Goal: Transaction & Acquisition: Purchase product/service

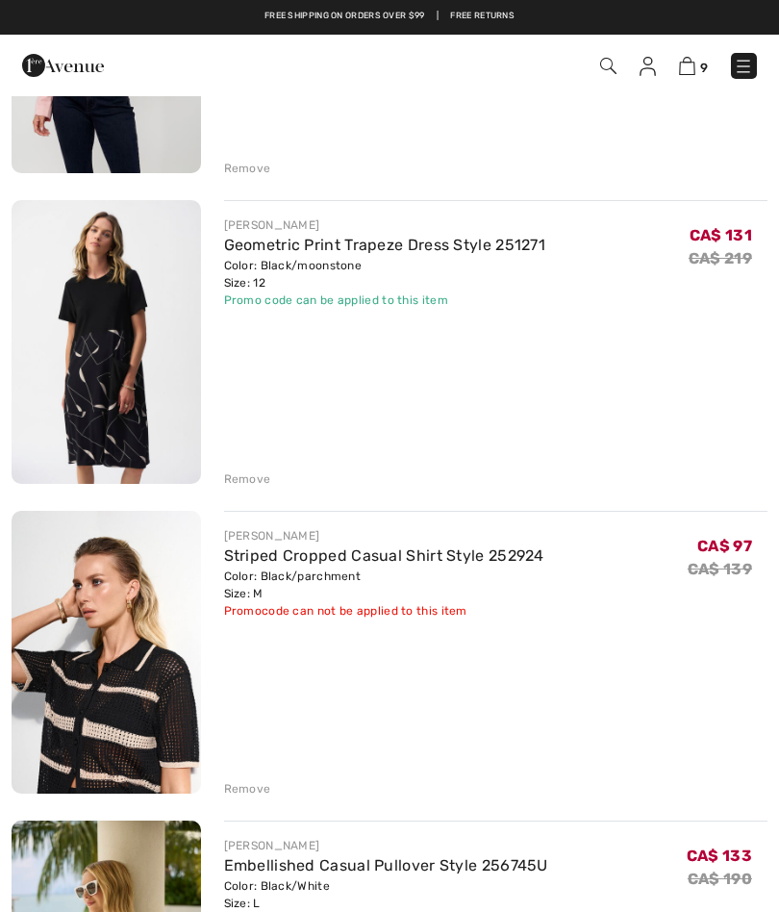
scroll to position [1820, 0]
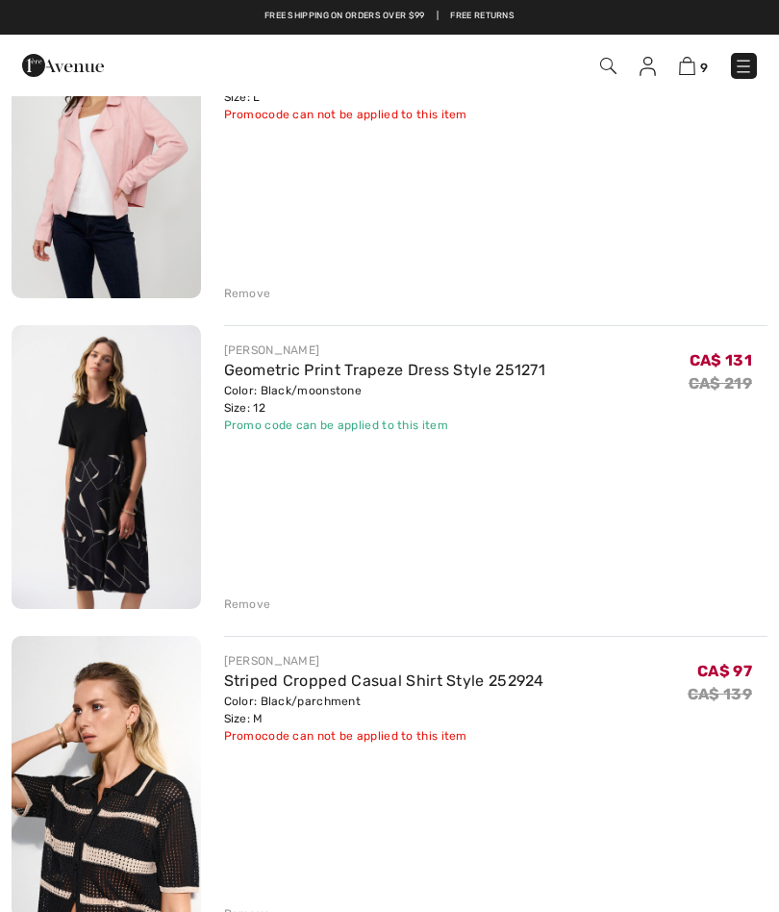
click at [308, 376] on link "Geometric Print Trapeze Dress Style 251271" at bounding box center [385, 370] width 322 height 18
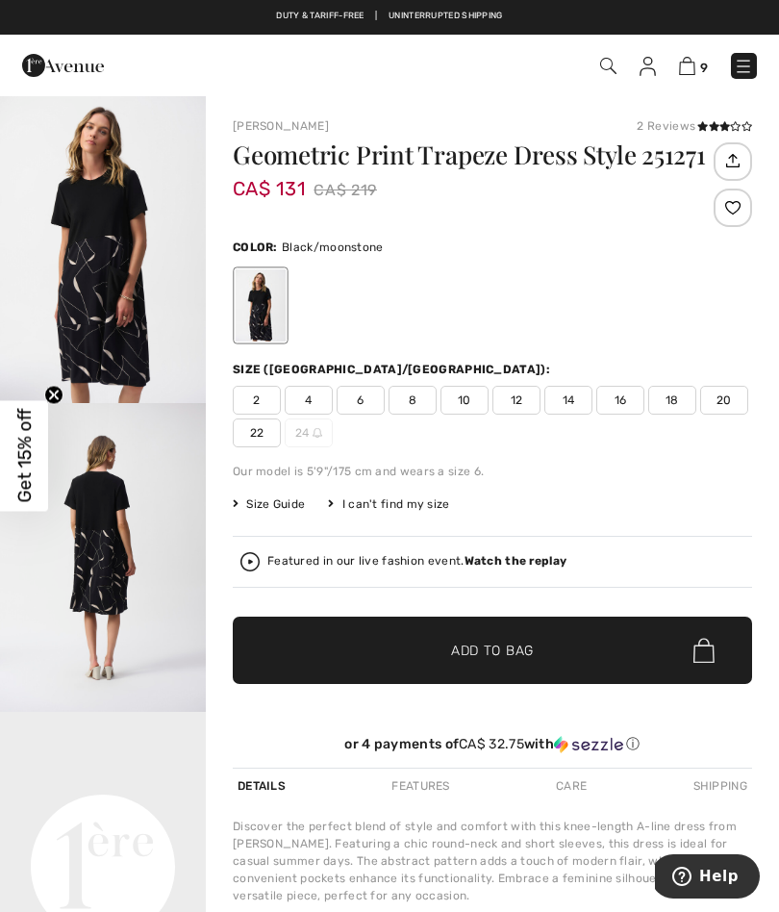
click at [465, 397] on span "10" at bounding box center [464, 400] width 48 height 29
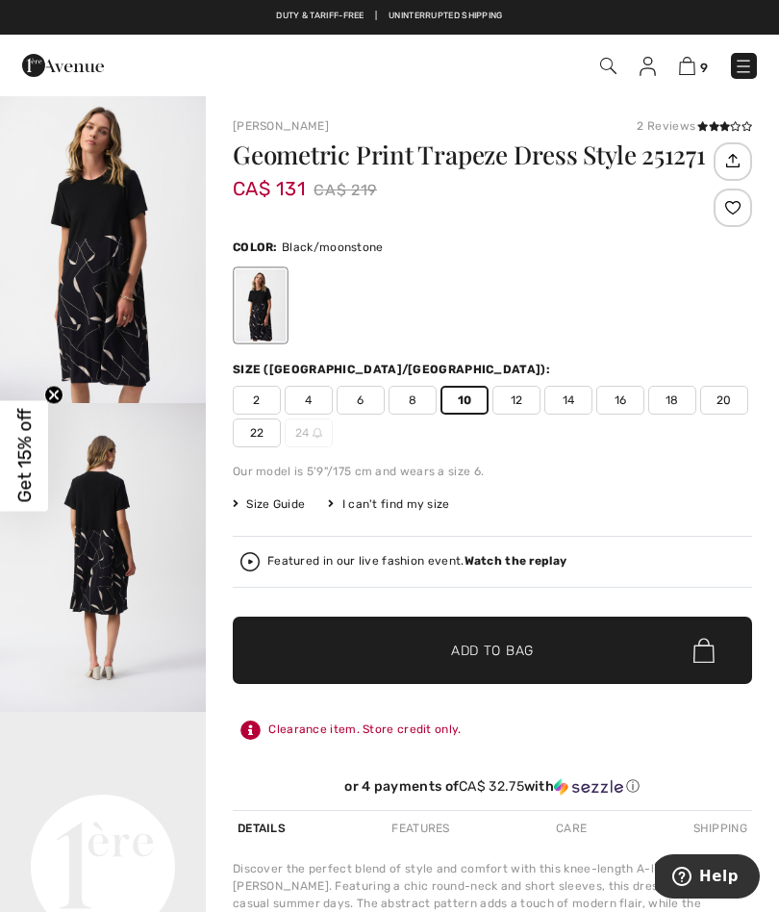
click at [466, 646] on span "Add to Bag" at bounding box center [492, 650] width 83 height 20
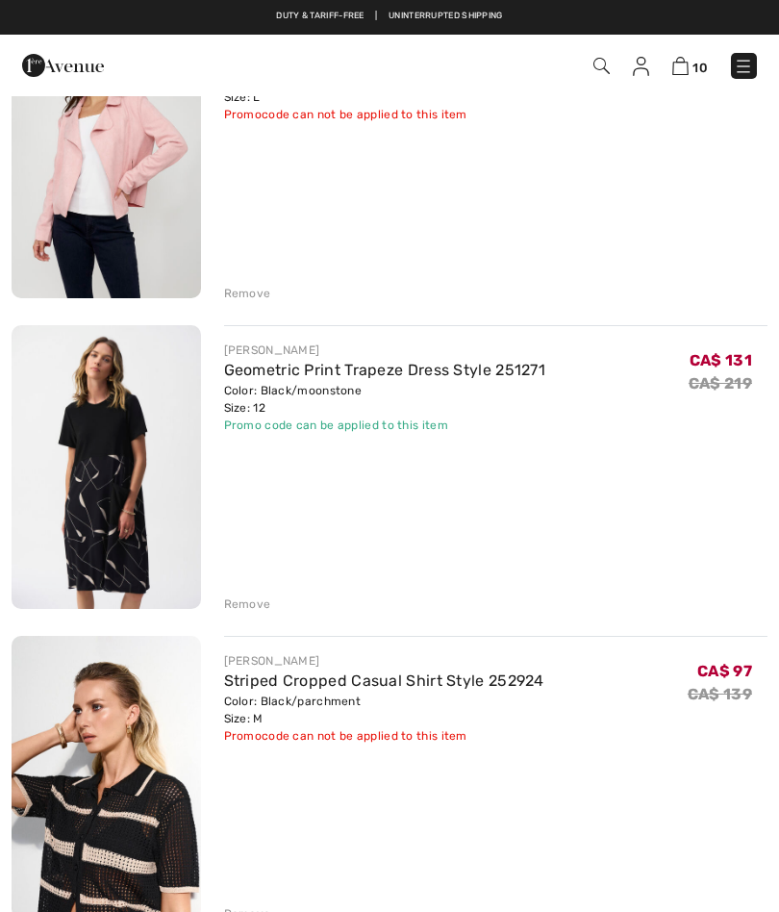
click at [245, 598] on div "Remove" at bounding box center [247, 603] width 47 height 17
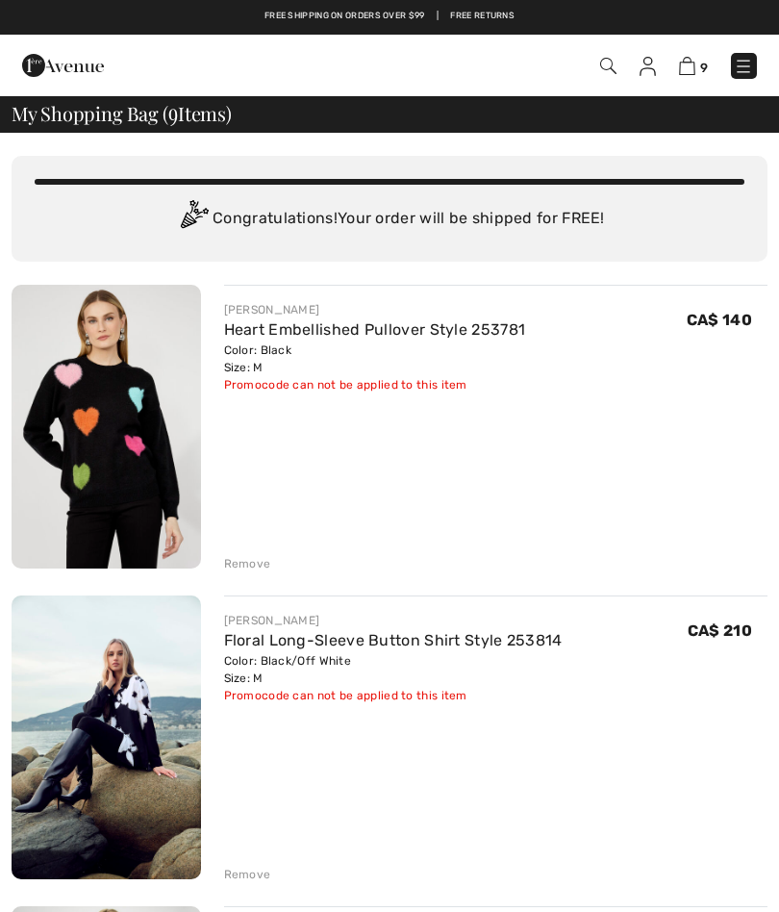
click at [313, 643] on link "Floral Long-Sleeve Button Shirt Style 253814" at bounding box center [393, 640] width 338 height 18
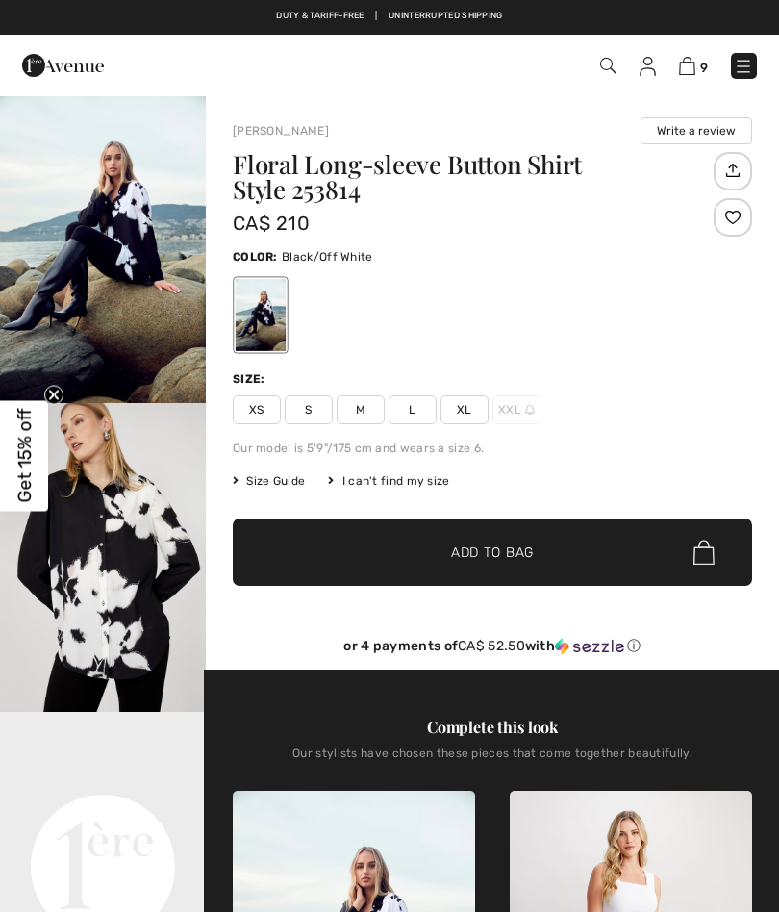
checkbox input "true"
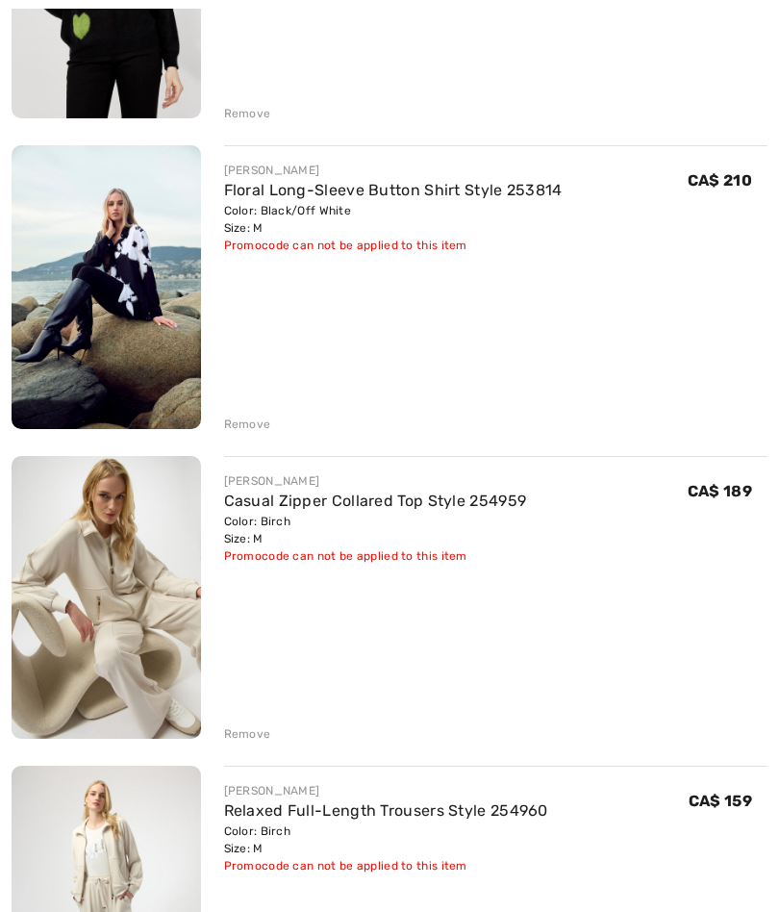
scroll to position [450, 0]
click at [128, 588] on img at bounding box center [106, 597] width 189 height 283
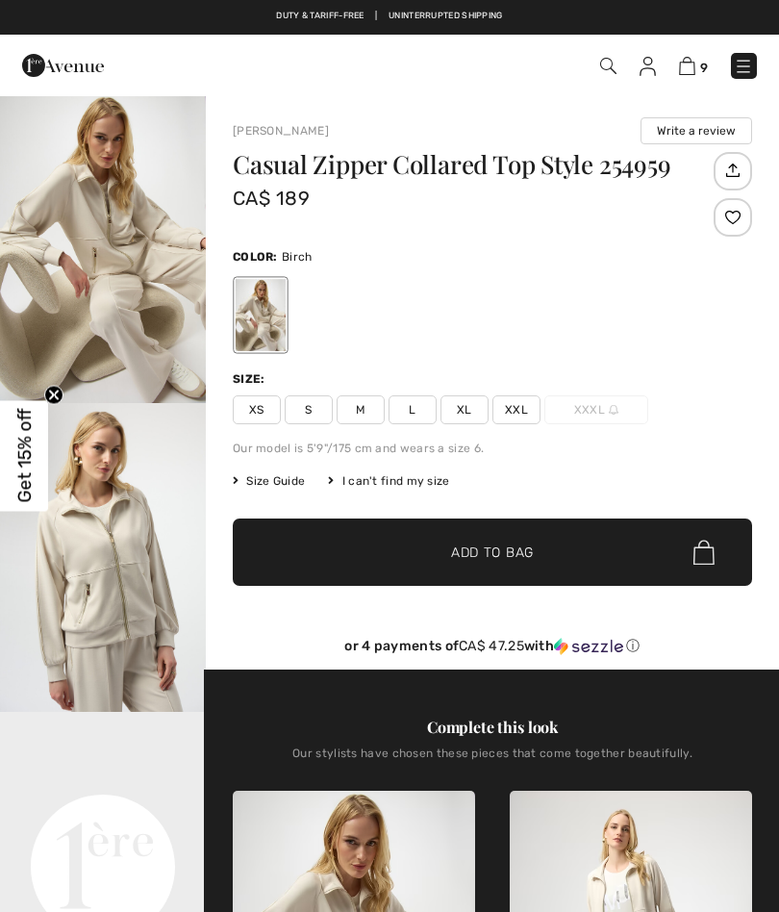
checkbox input "true"
